Goal: Navigation & Orientation: Find specific page/section

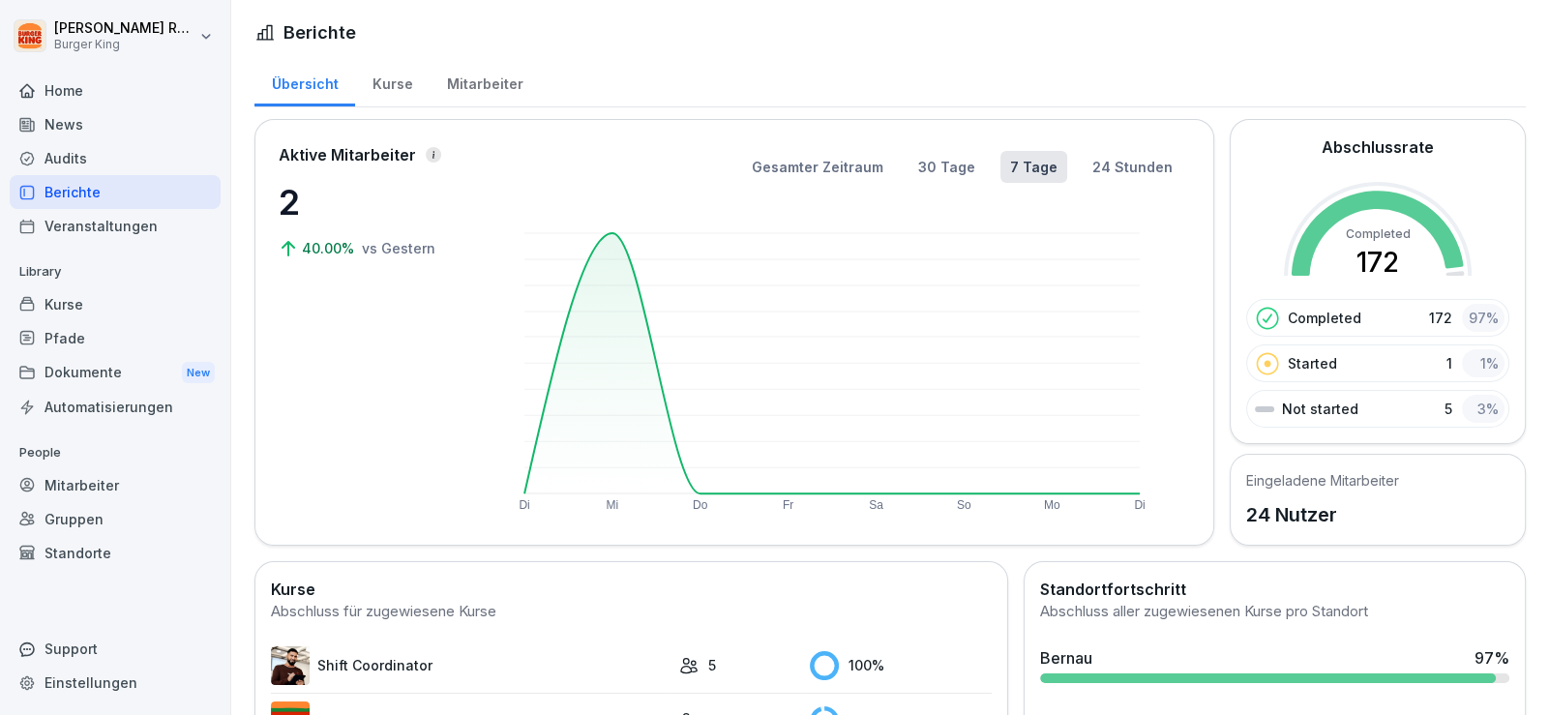
click at [74, 304] on div "Kurse" at bounding box center [115, 304] width 211 height 34
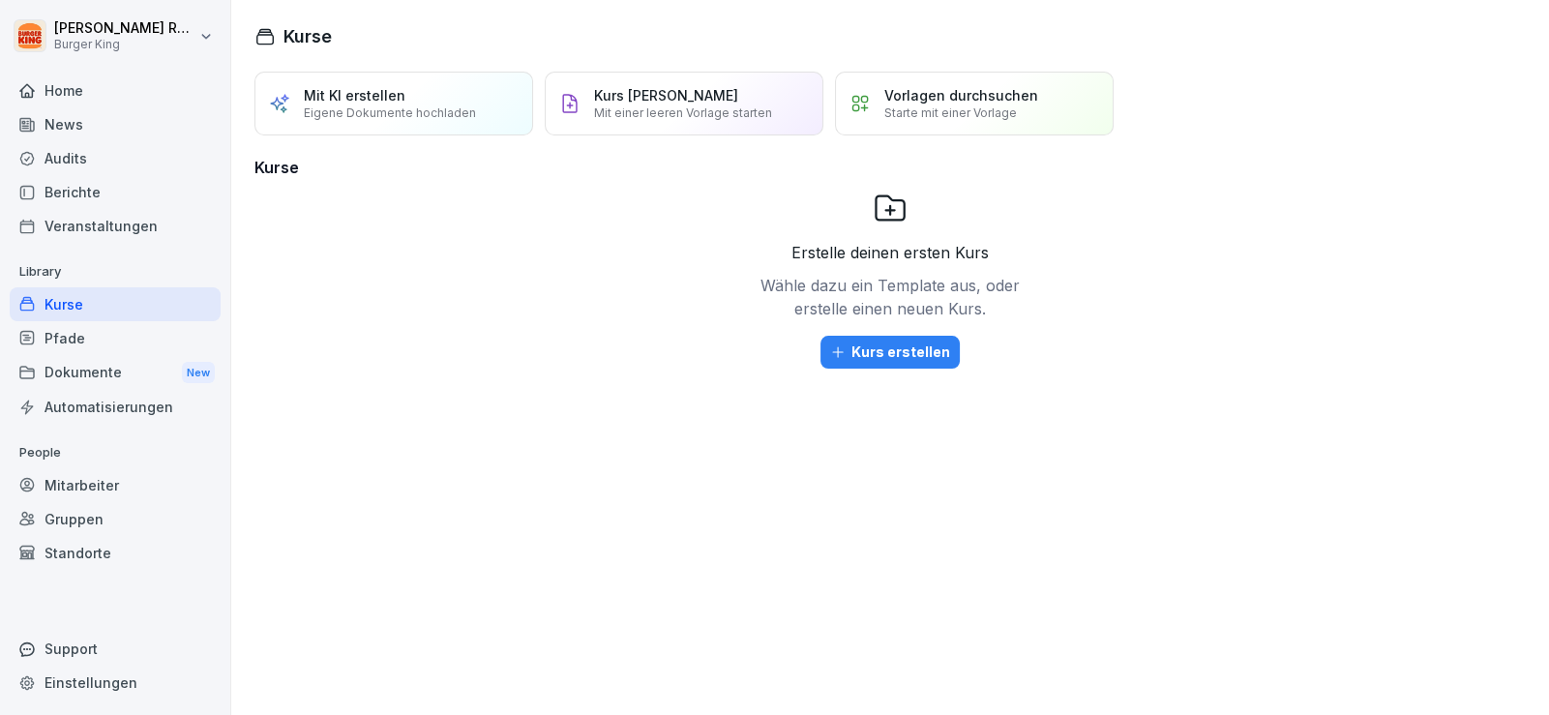
click at [86, 188] on div "Berichte" at bounding box center [115, 192] width 211 height 34
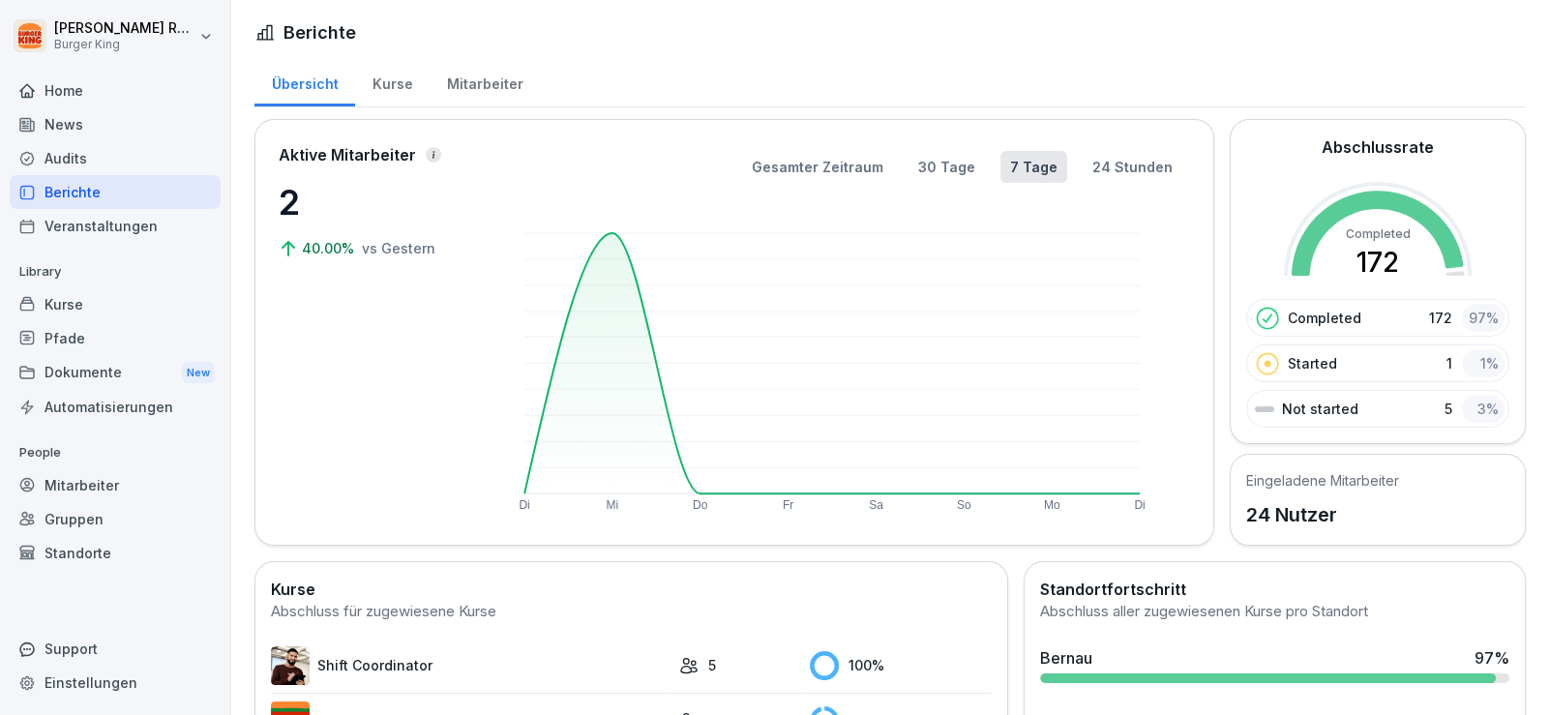
click at [343, 284] on div "Aktive Mitarbeiter 2 40.00% vs Gestern" at bounding box center [375, 332] width 193 height 378
click at [388, 82] on div "Kurse" at bounding box center [392, 81] width 74 height 49
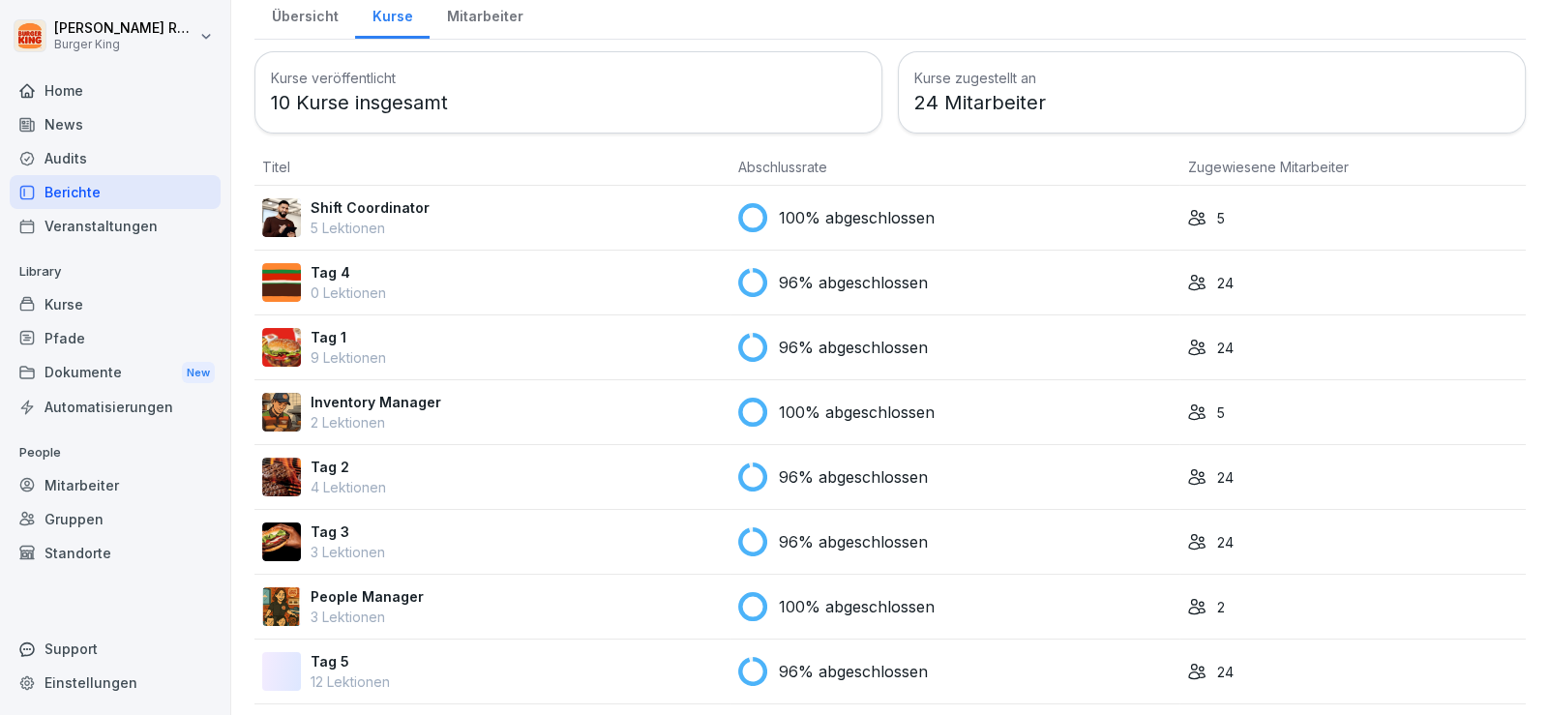
scroll to position [149, 0]
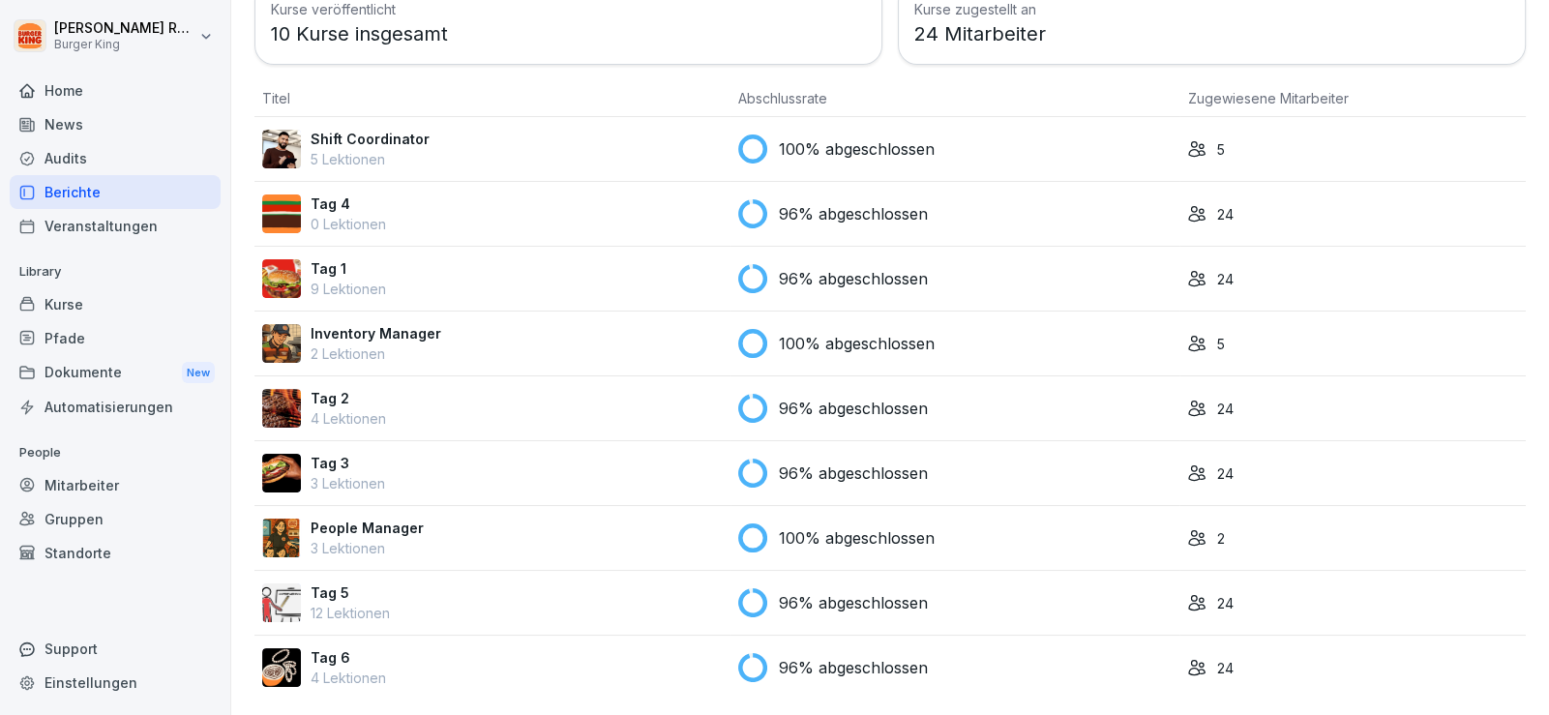
click at [372, 518] on p "People Manager" at bounding box center [367, 528] width 113 height 20
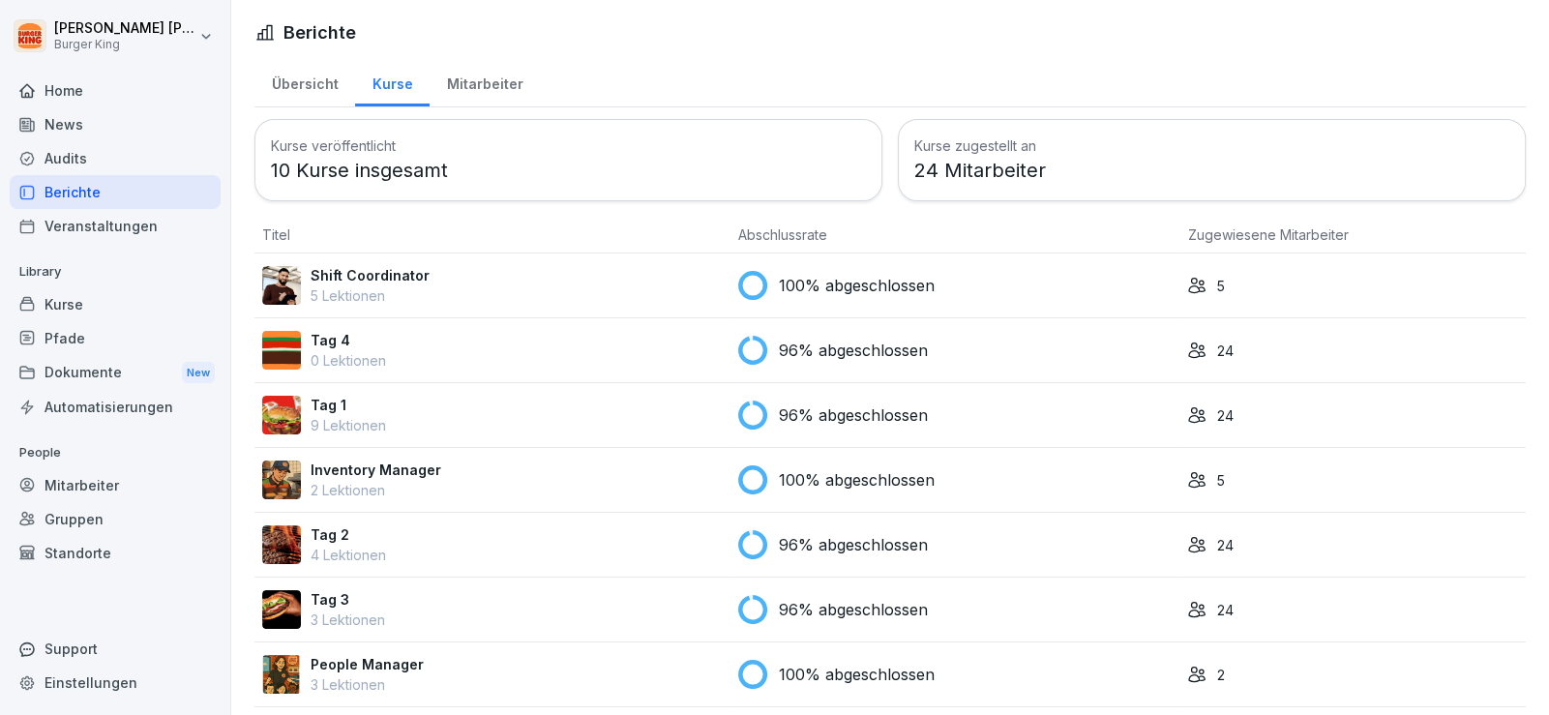
scroll to position [149, 0]
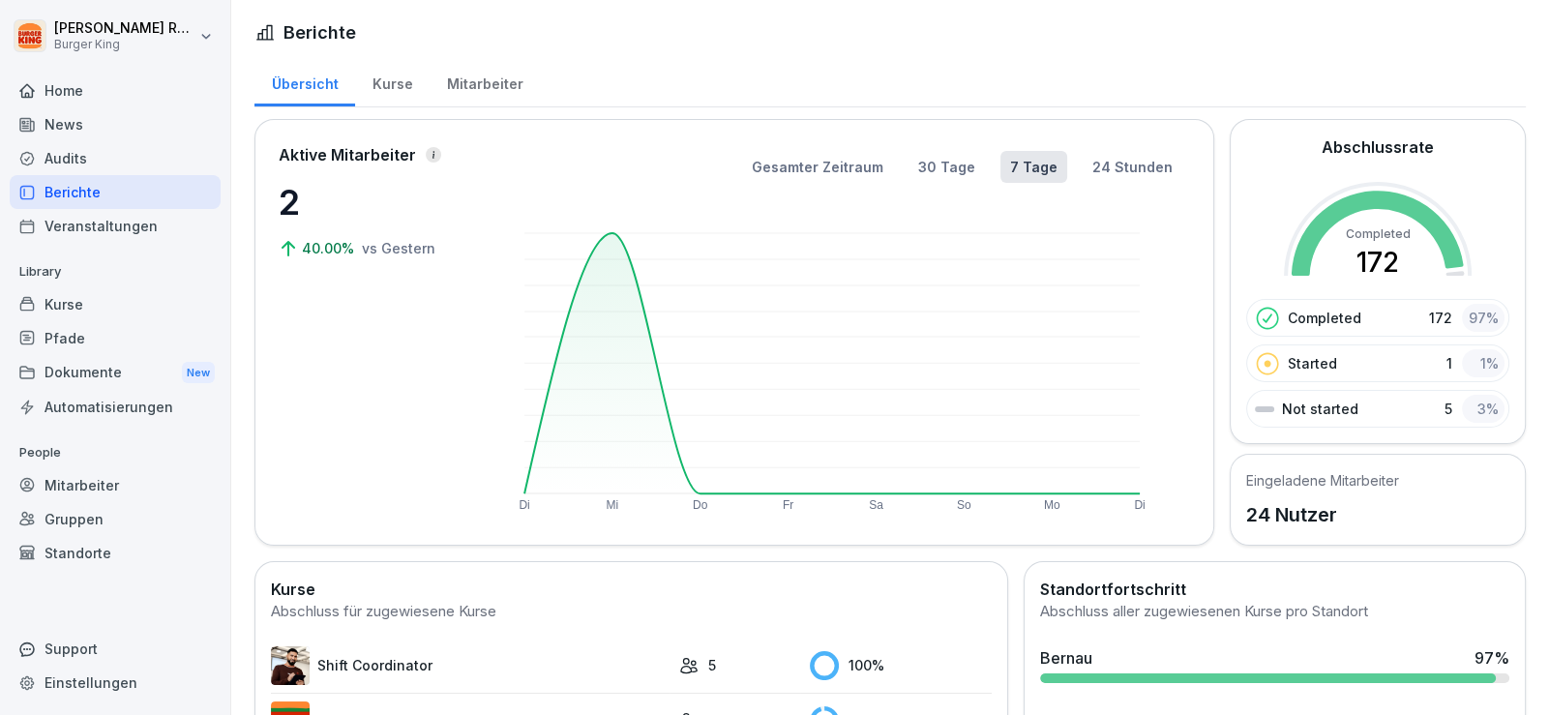
click at [75, 123] on div "News" at bounding box center [115, 124] width 211 height 34
